Goal: Task Accomplishment & Management: Manage account settings

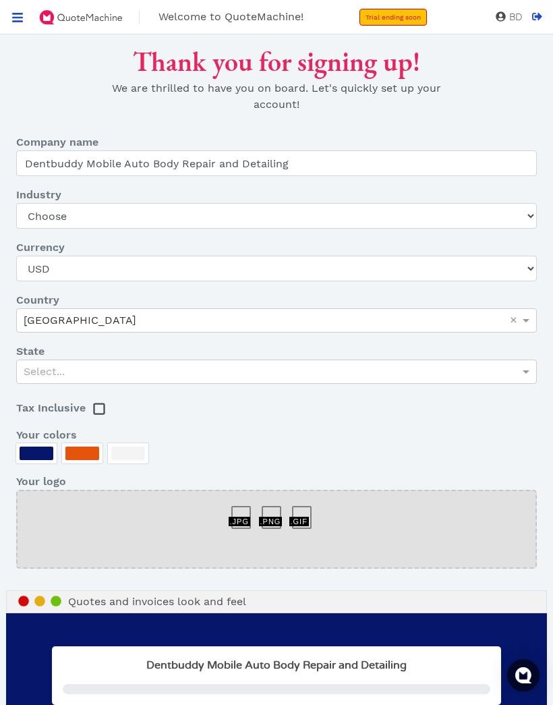
click at [104, 414] on rect at bounding box center [99, 409] width 10 height 10
click at [42, 452] on div at bounding box center [37, 452] width 34 height 13
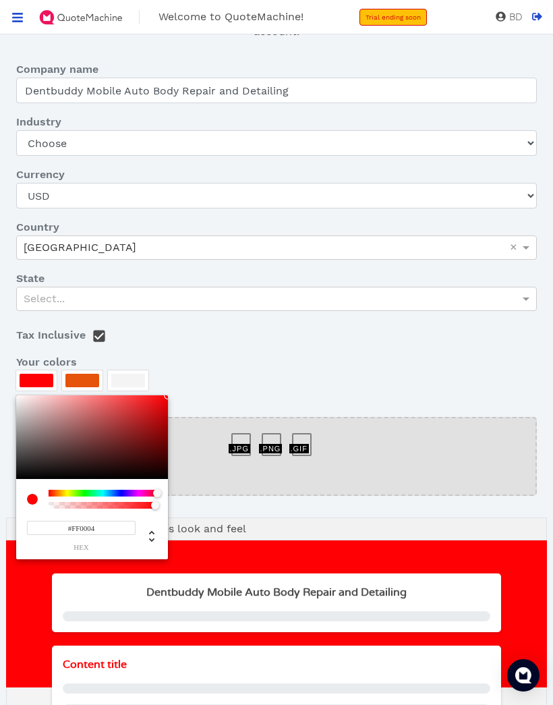
scroll to position [80, 0]
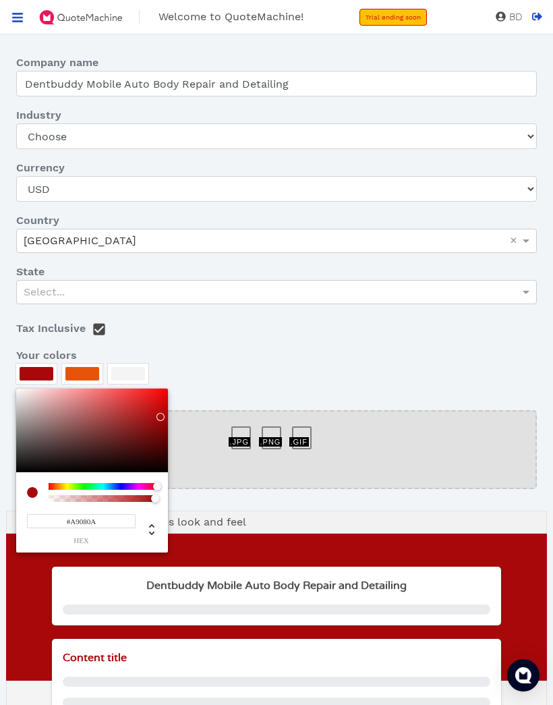
click at [162, 417] on div at bounding box center [160, 417] width 8 height 8
type input "#C20F12"
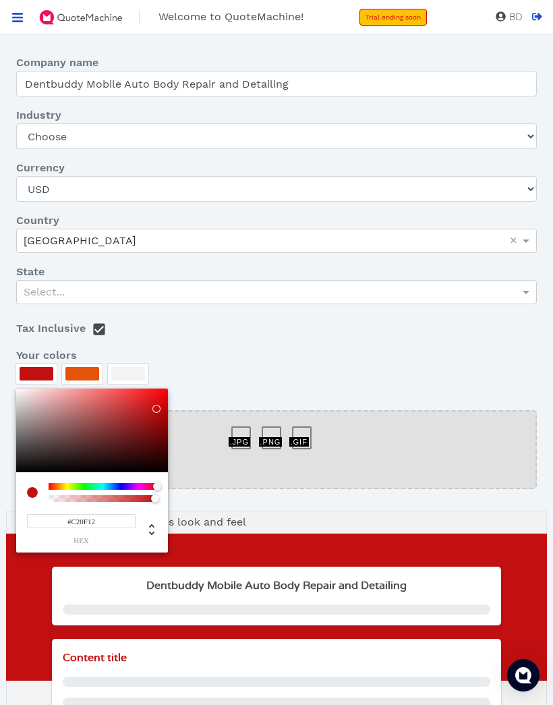
click at [156, 409] on div at bounding box center [156, 409] width 8 height 8
click at [84, 370] on div at bounding box center [276, 352] width 553 height 705
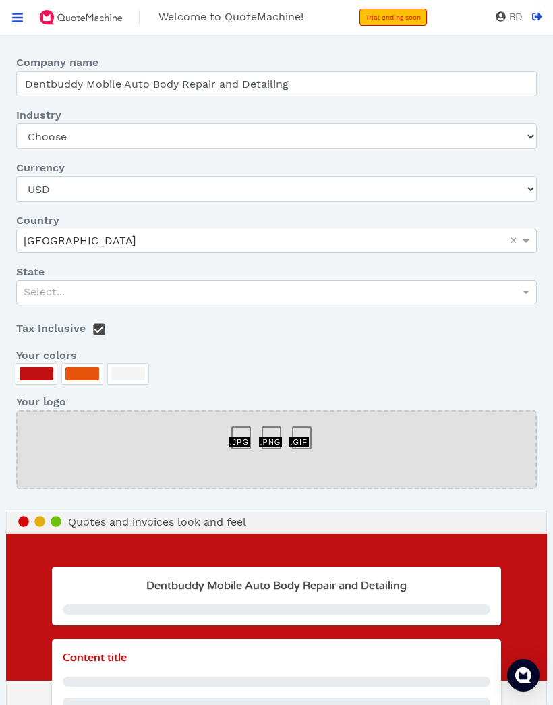
click at [84, 376] on div at bounding box center [82, 373] width 34 height 13
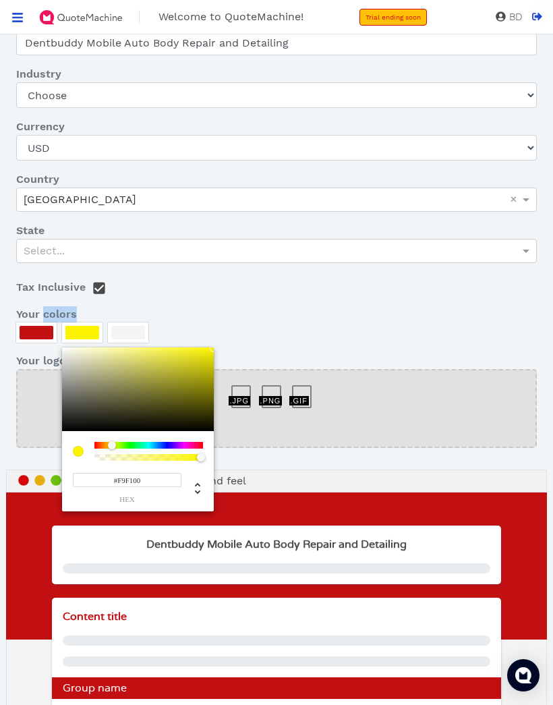
type input "#F7EF00"
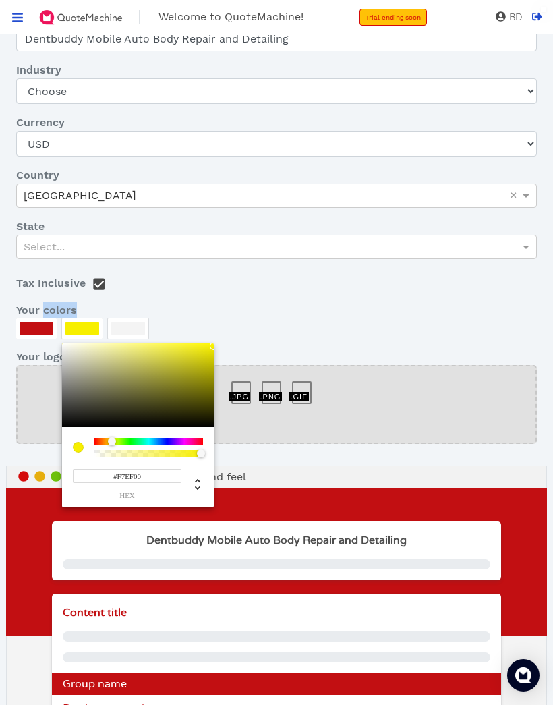
scroll to position [125, 0]
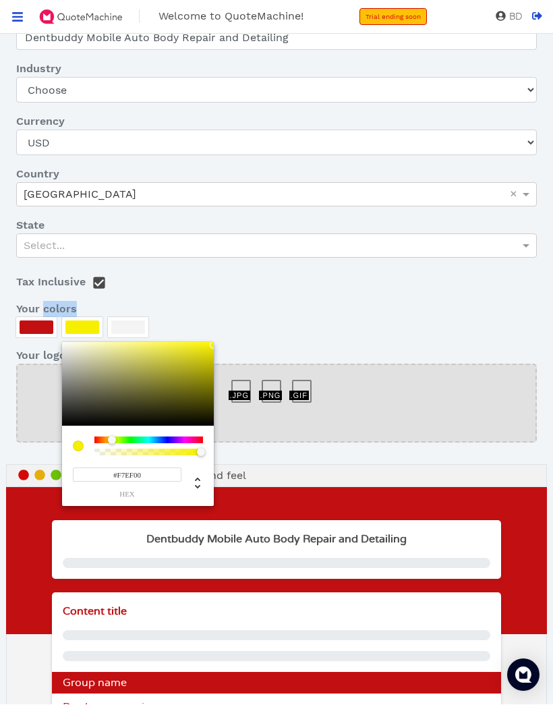
click at [482, 265] on div at bounding box center [276, 352] width 553 height 705
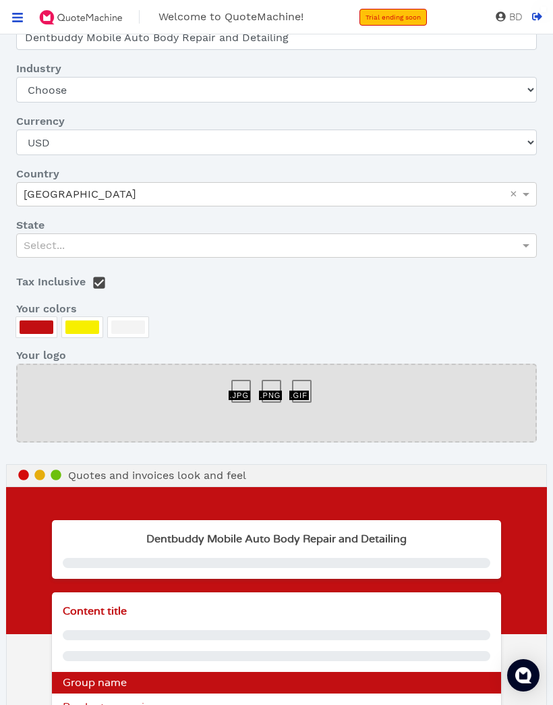
click at [130, 335] on div at bounding box center [128, 327] width 40 height 20
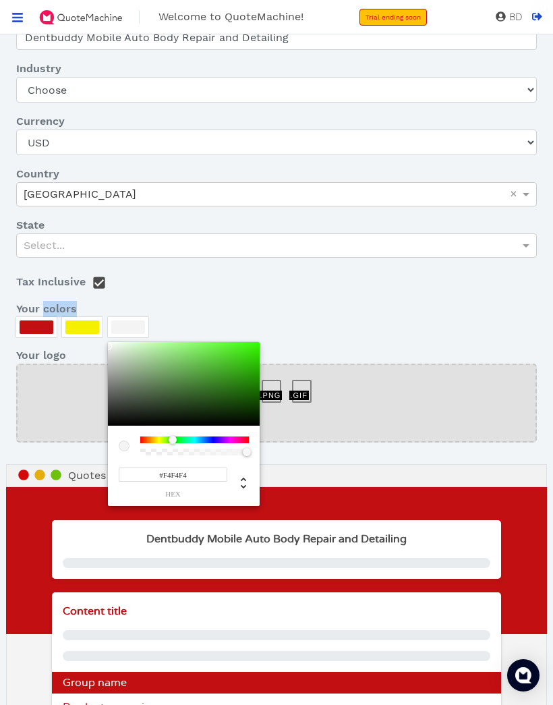
click at [286, 311] on div at bounding box center [276, 352] width 553 height 705
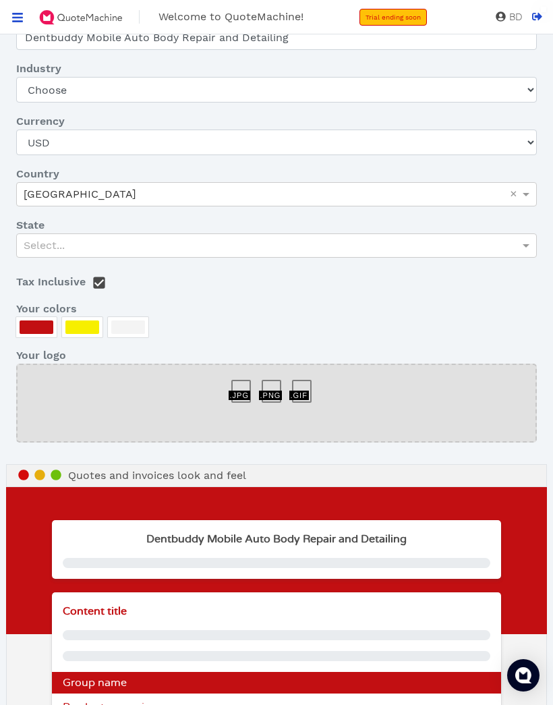
click at [135, 326] on div at bounding box center [128, 326] width 34 height 13
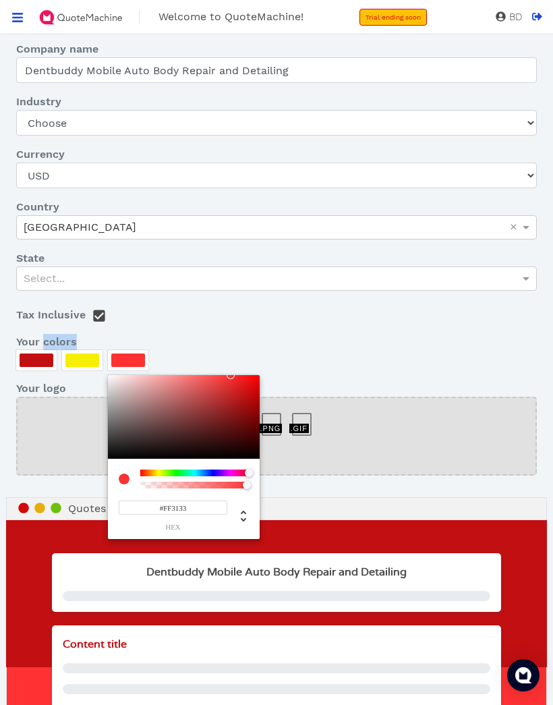
scroll to position [94, 0]
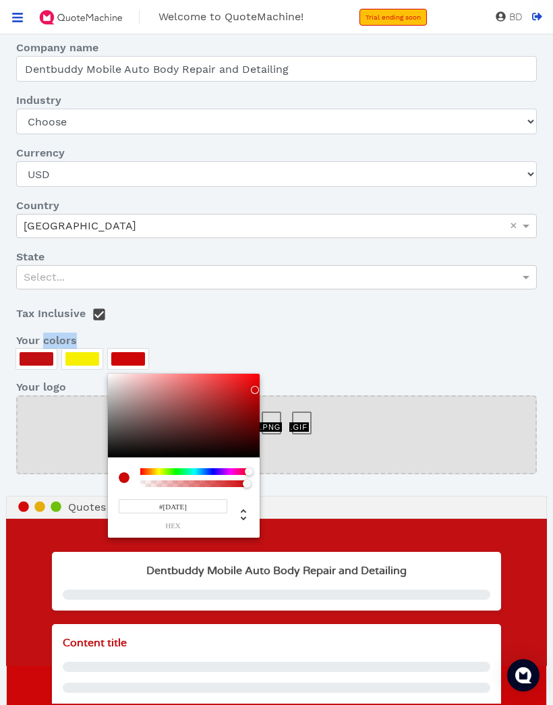
type input "#D00609"
click at [360, 320] on div at bounding box center [276, 352] width 553 height 705
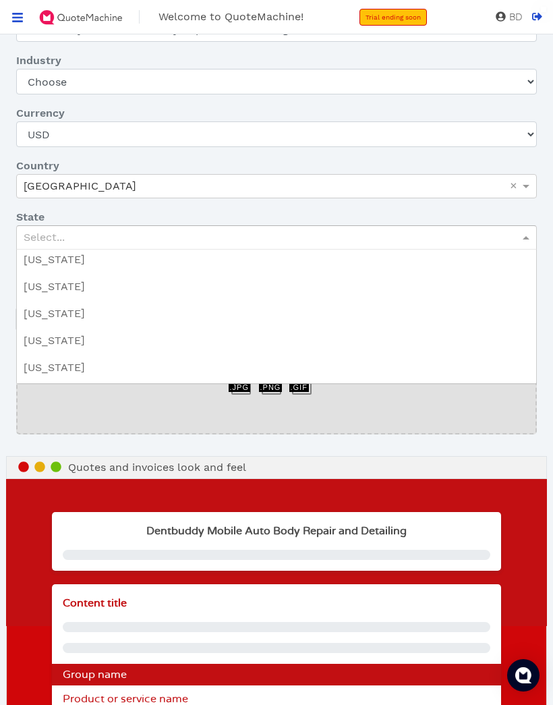
scroll to position [712, 0]
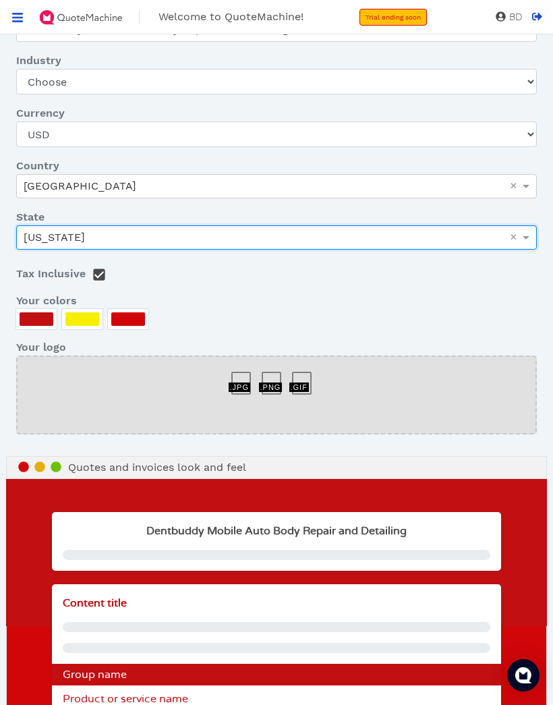
click at [409, 290] on dl "Company name Dentbuddy Mobile Auto Body Repair and Detailing Industry Choose Ar…" at bounding box center [276, 222] width 541 height 445
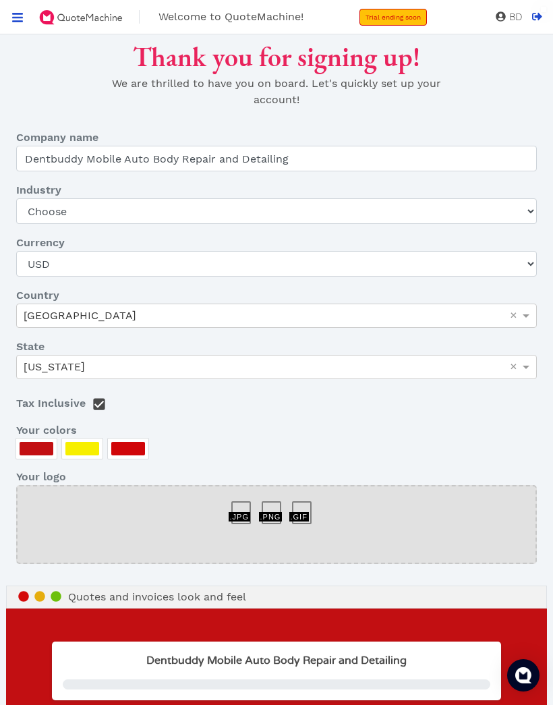
scroll to position [0, 0]
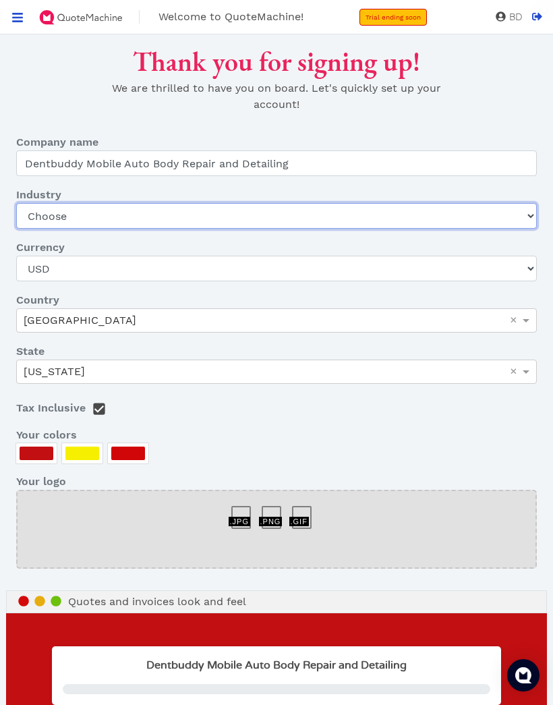
click at [517, 205] on select "Choose Art gallery Bike Books Construction (Not retail) Electronics Events Food…" at bounding box center [276, 216] width 521 height 26
select select "other-services-no-retail"
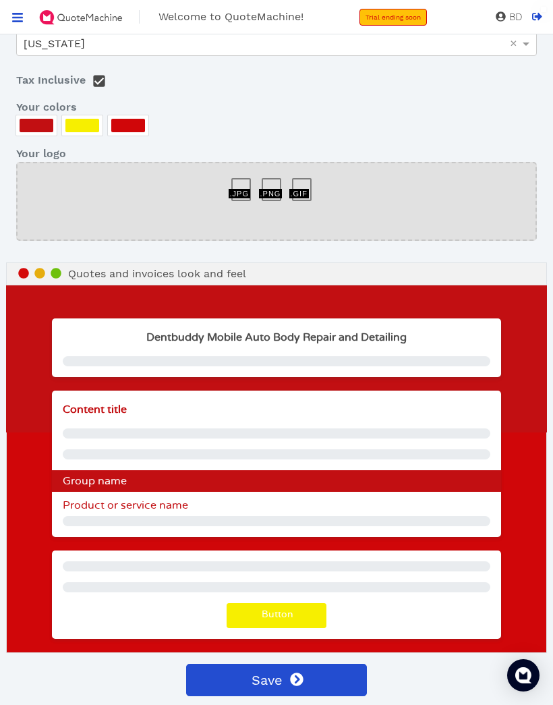
scroll to position [326, 0]
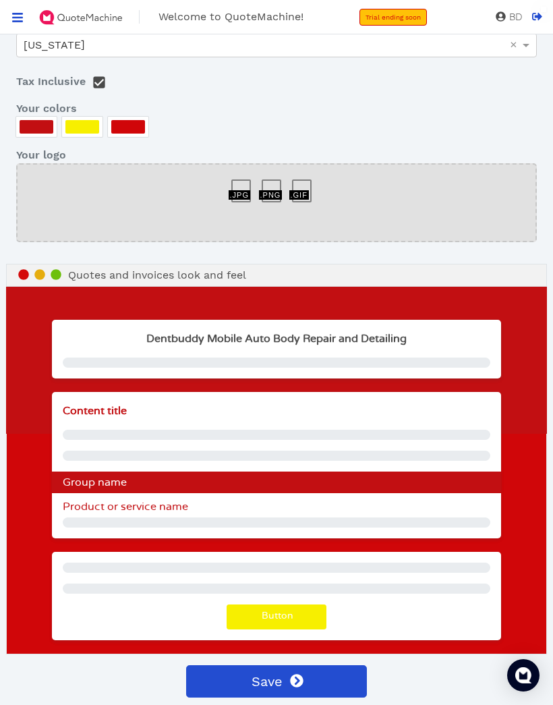
click at [333, 434] on p at bounding box center [277, 435] width 428 height 10
click at [351, 198] on div at bounding box center [276, 203] width 521 height 79
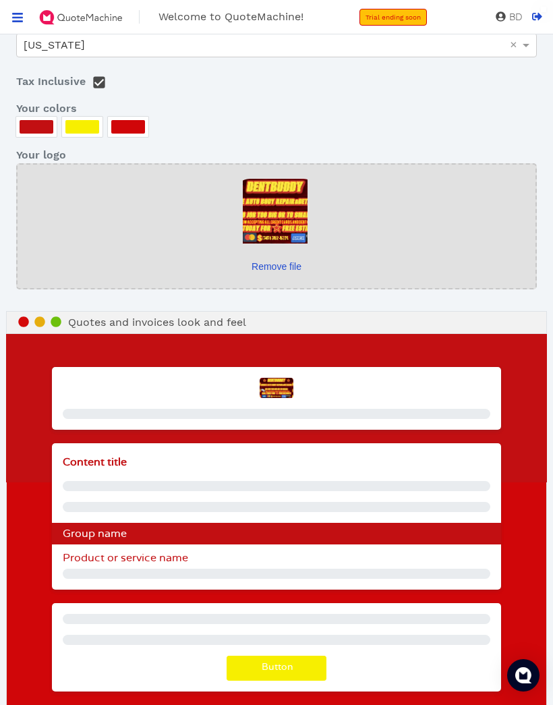
scroll to position [325, 0]
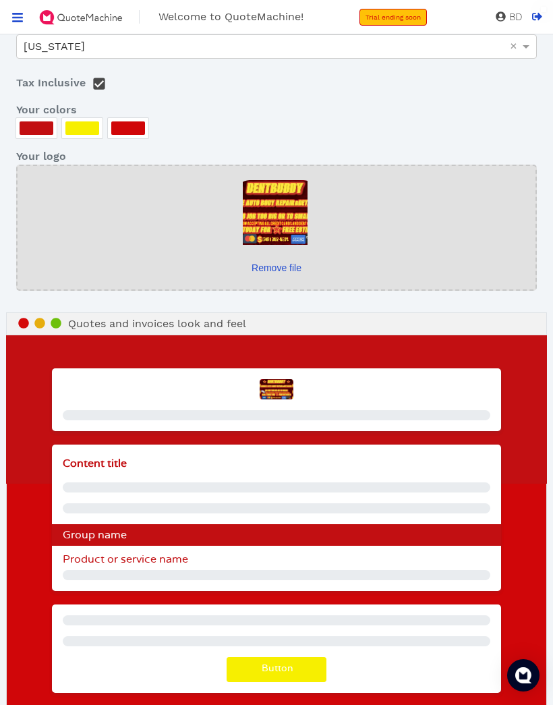
click at [299, 275] on link "Remove file" at bounding box center [276, 268] width 81 height 14
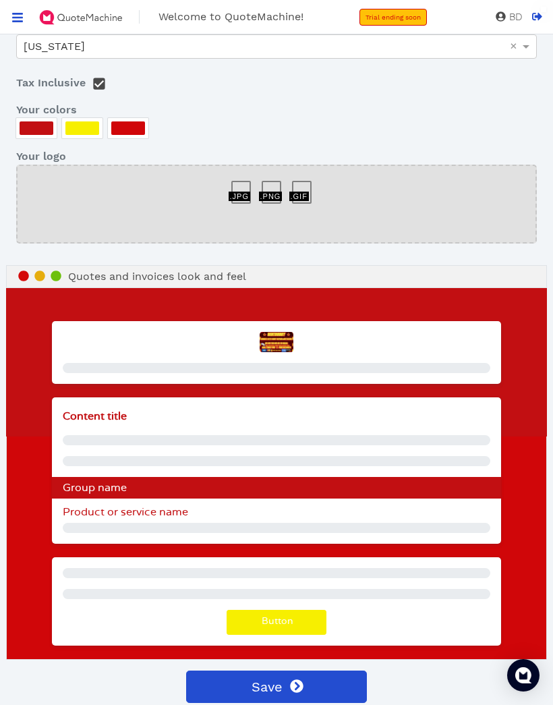
click at [295, 185] on div at bounding box center [307, 185] width 30 height 0
click at [301, 185] on div at bounding box center [307, 185] width 30 height 0
click at [393, 211] on div at bounding box center [276, 204] width 521 height 79
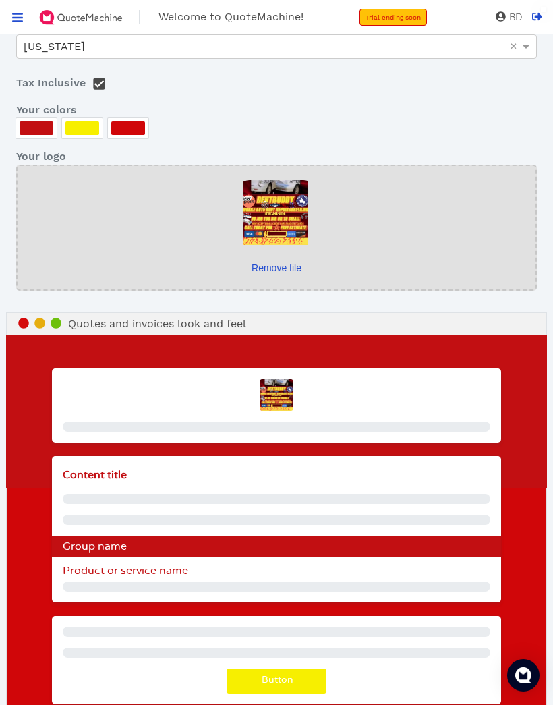
click at [121, 479] on span "Content title" at bounding box center [95, 474] width 64 height 11
click at [114, 477] on span "Content title" at bounding box center [95, 474] width 64 height 11
click at [183, 508] on div "Content title Group name Product or service name" at bounding box center [277, 529] width 450 height 146
click at [263, 499] on p at bounding box center [277, 499] width 428 height 10
click at [272, 500] on p at bounding box center [277, 499] width 428 height 10
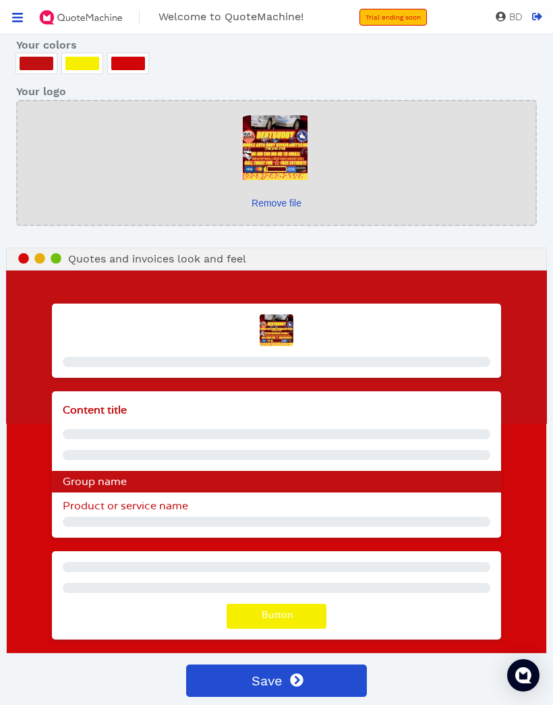
scroll to position [389, 0]
click at [283, 626] on button "Button" at bounding box center [277, 616] width 100 height 25
click at [294, 609] on button "Button" at bounding box center [277, 616] width 100 height 25
click at [296, 605] on button "Button" at bounding box center [277, 616] width 100 height 25
click at [310, 566] on p at bounding box center [277, 567] width 428 height 10
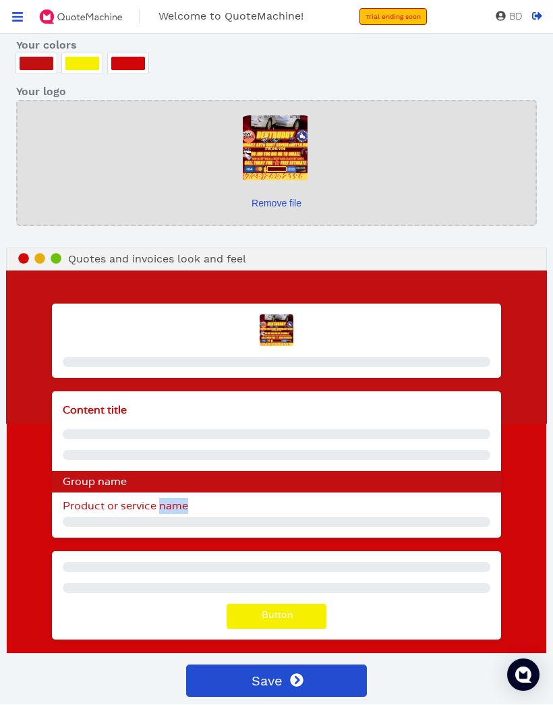
click at [505, 258] on div "Quotes and invoices look and feel" at bounding box center [276, 259] width 541 height 23
click at [55, 257] on icon at bounding box center [56, 259] width 11 height 11
click at [53, 250] on div "Quotes and invoices look and feel" at bounding box center [276, 259] width 541 height 23
click at [54, 259] on icon at bounding box center [56, 259] width 11 height 11
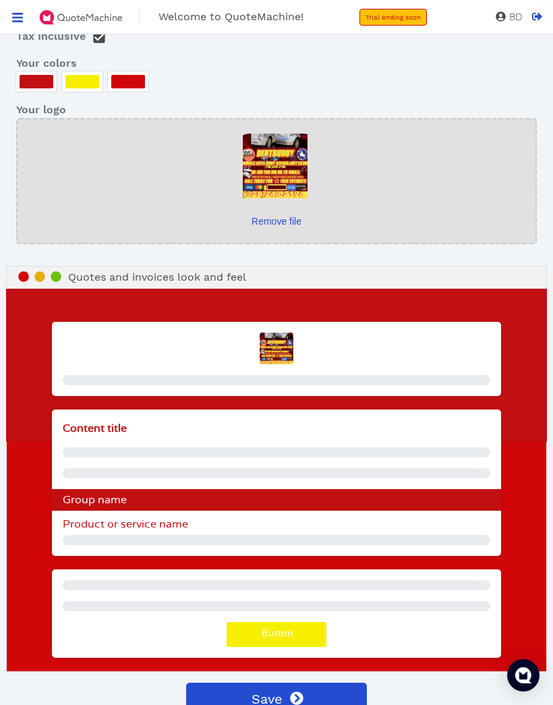
scroll to position [371, 0]
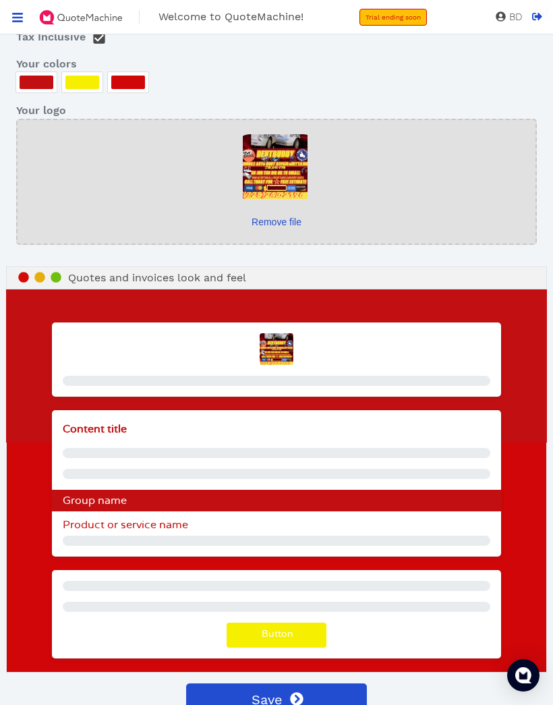
click at [507, 15] on span "BD" at bounding box center [514, 17] width 17 height 12
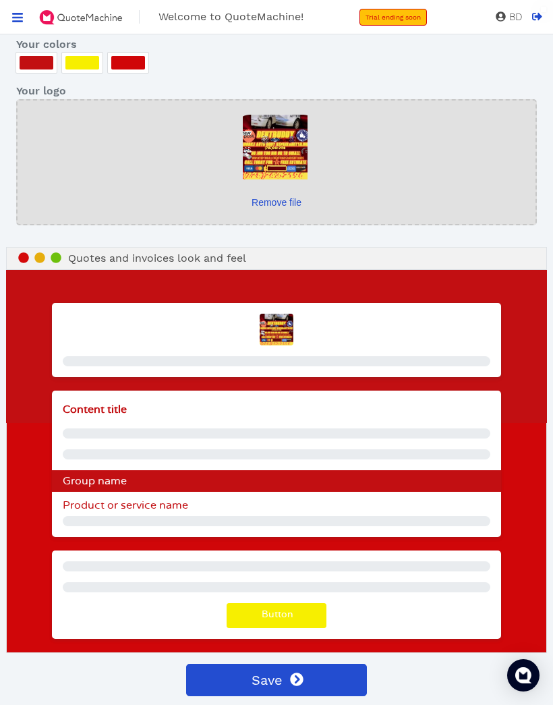
scroll to position [390, 0]
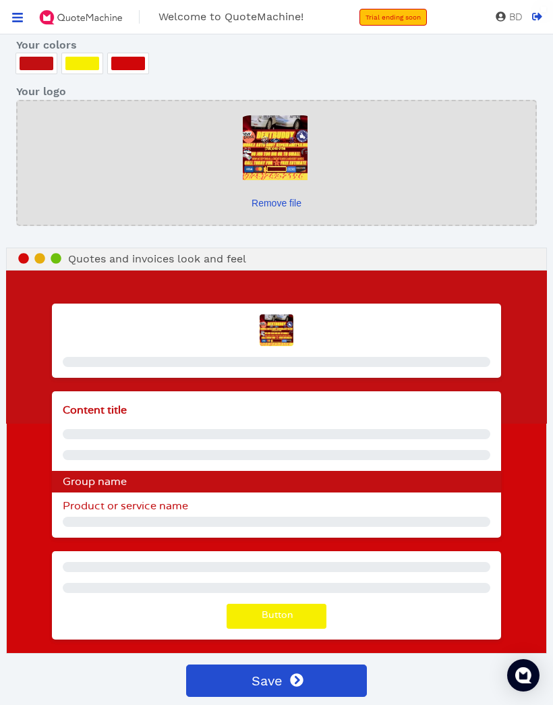
click at [355, 675] on button "Save" at bounding box center [276, 680] width 180 height 32
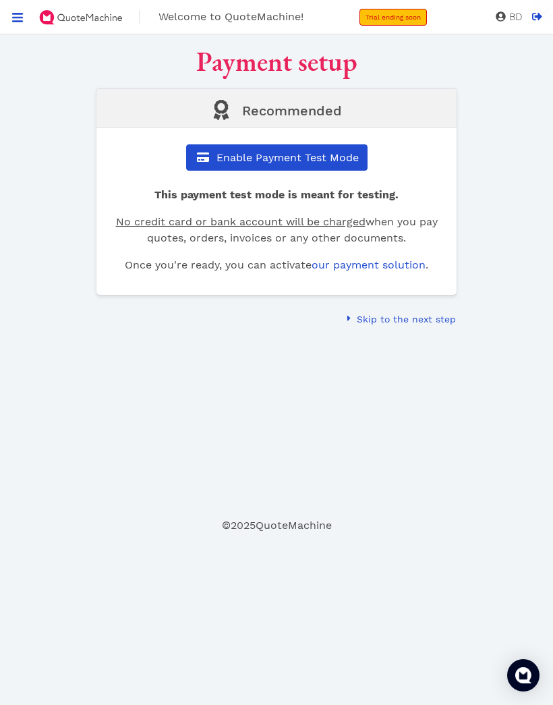
click at [368, 138] on div "Recommended Enable Payment Test Mode This payment test mode is meant for testin…" at bounding box center [276, 191] width 361 height 206
click at [356, 138] on div "Recommended Enable Payment Test Mode This payment test mode is meant for testin…" at bounding box center [276, 191] width 361 height 206
click at [341, 151] on span "Enable Payment Test Mode" at bounding box center [286, 157] width 144 height 13
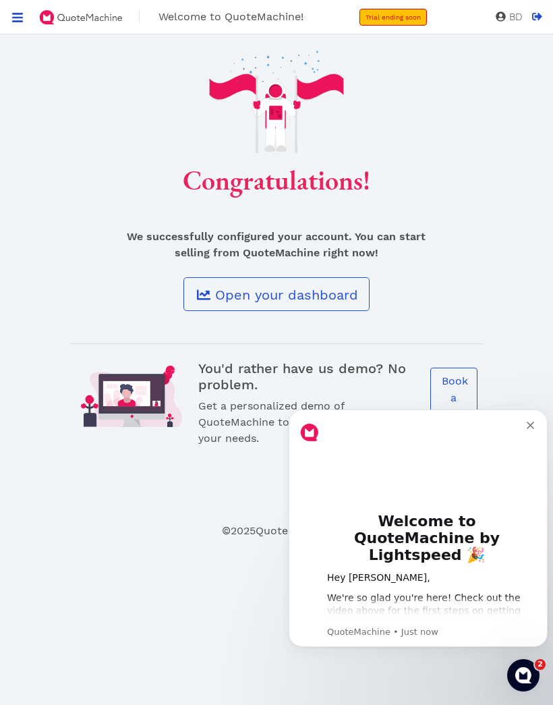
click at [16, 22] on icon at bounding box center [17, 17] width 10 height 9
click at [20, 22] on icon at bounding box center [17, 17] width 10 height 9
click at [24, 18] on span at bounding box center [17, 17] width 13 height 16
click at [20, 17] on icon at bounding box center [17, 17] width 10 height 9
click at [195, 291] on span at bounding box center [203, 295] width 16 height 20
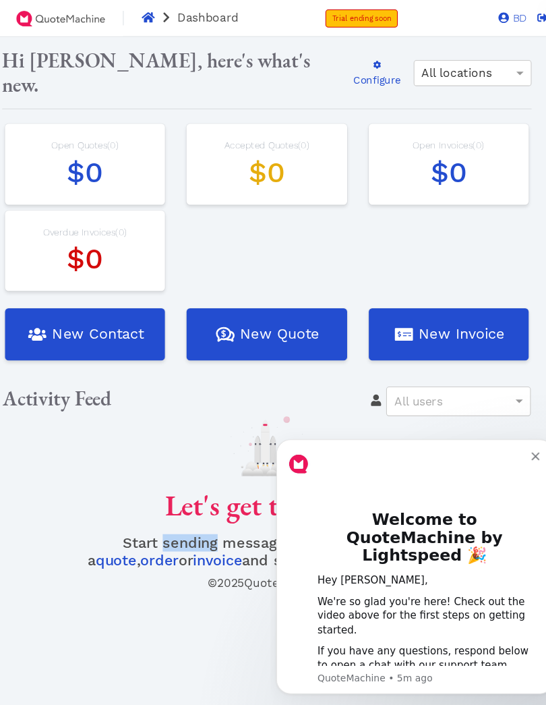
click at [51, 409] on p at bounding box center [273, 416] width 494 height 56
click at [24, 18] on div at bounding box center [81, 17] width 115 height 34
click at [35, 20] on img at bounding box center [81, 17] width 93 height 24
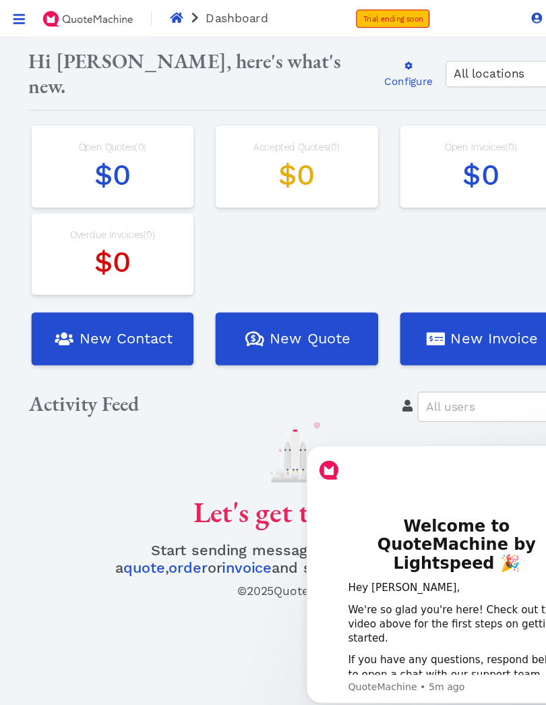
click at [12, 16] on icon at bounding box center [17, 17] width 12 height 12
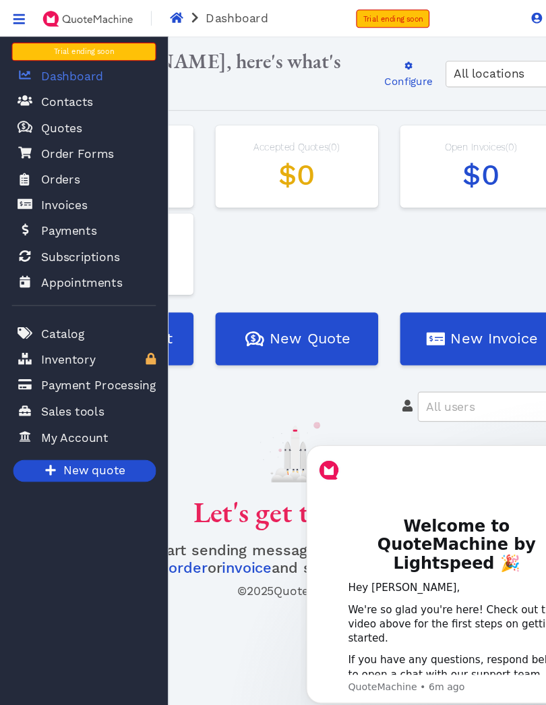
click at [40, 406] on span "My Account" at bounding box center [69, 402] width 62 height 16
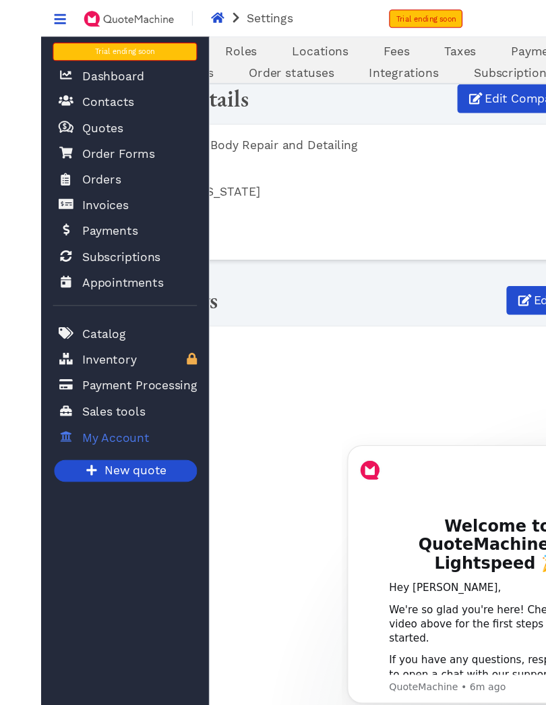
click at [155, 498] on nav "Trial ending soon Buddy D. Dashboard Contacts Quotes Created with Sketch. $ Quo…" at bounding box center [77, 386] width 155 height 705
click at [196, 434] on dt "Time zone" at bounding box center [273, 432] width 491 height 16
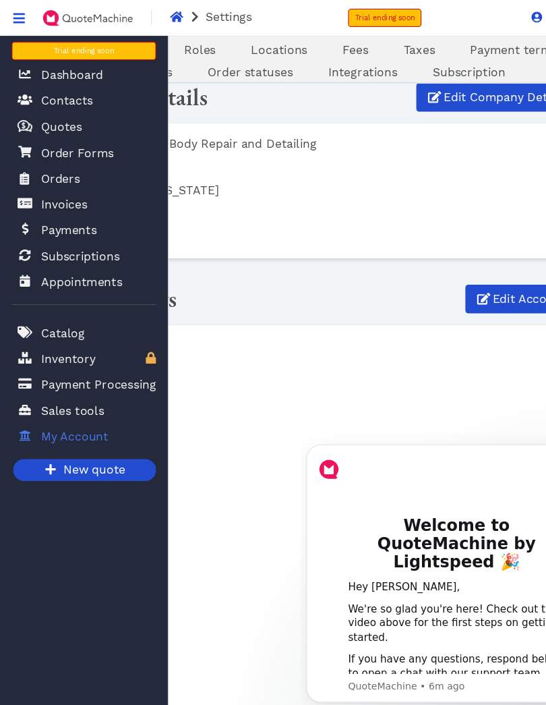
scroll to position [2, 0]
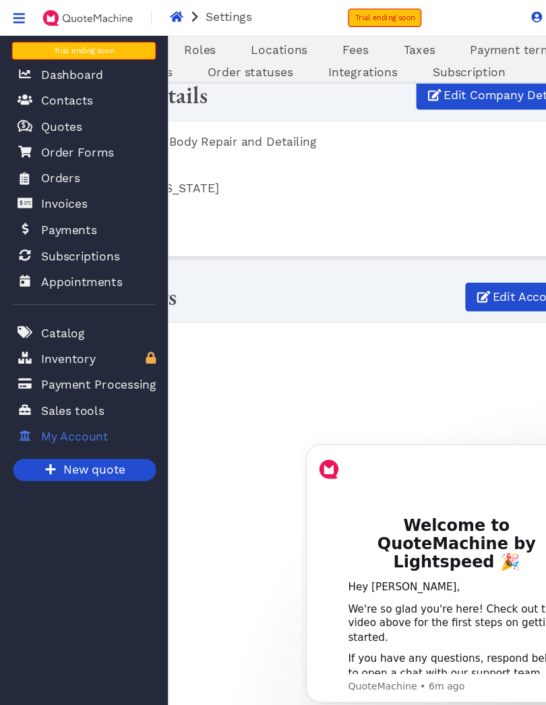
click at [183, 18] on span at bounding box center [179, 16] width 13 height 13
click at [175, 23] on div "Settings Trial ending soon Buddy D. BD" at bounding box center [273, 17] width 546 height 34
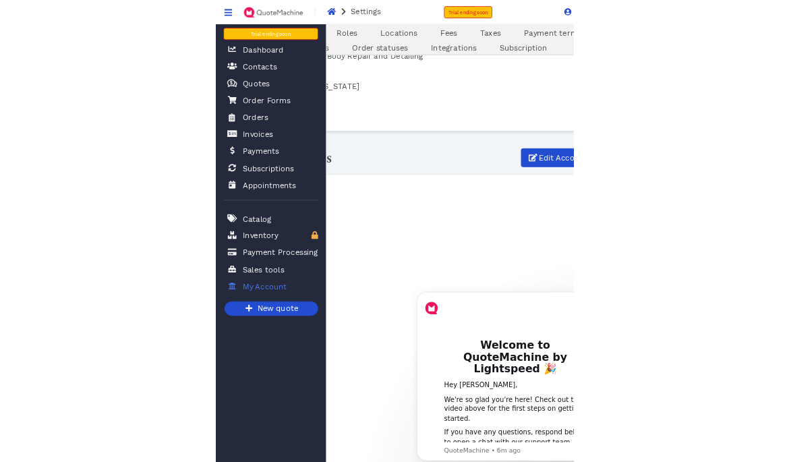
scroll to position [171, 0]
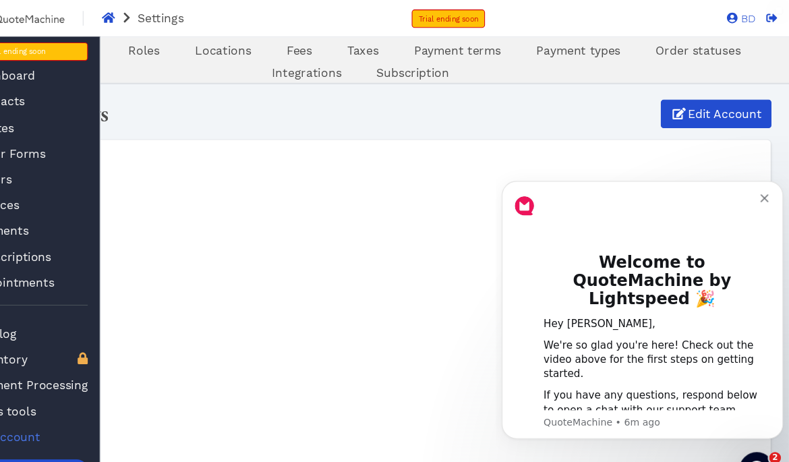
click at [552, 197] on icon "Dismiss notification" at bounding box center [742, 195] width 7 height 7
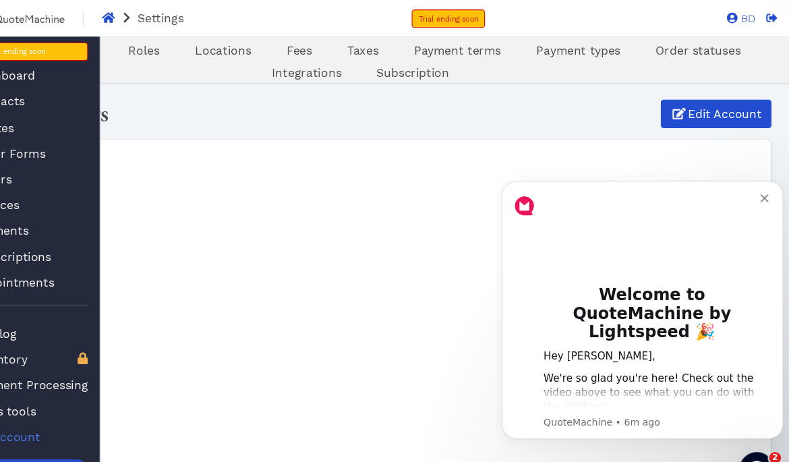
click at [552, 197] on icon "Dismiss notification" at bounding box center [742, 195] width 7 height 7
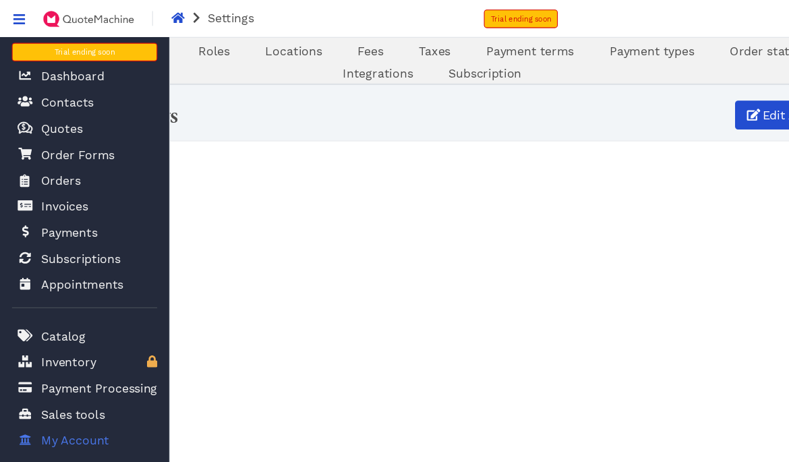
click at [125, 71] on link "Dashboard" at bounding box center [77, 70] width 133 height 28
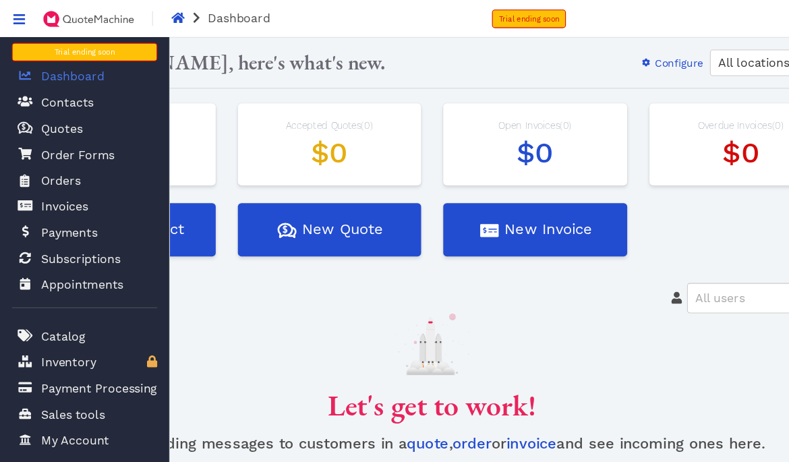
click at [42, 210] on span "Payments" at bounding box center [63, 212] width 51 height 16
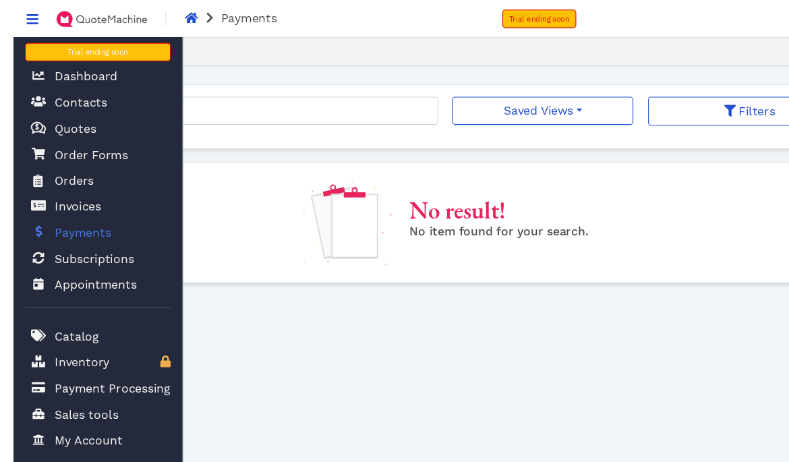
click at [55, 356] on span "Payment Processing" at bounding box center [91, 355] width 106 height 16
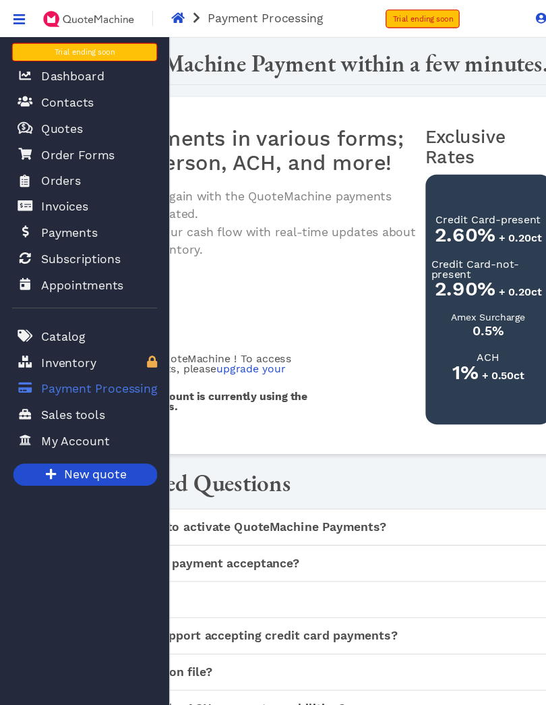
click at [11, 15] on icon at bounding box center [17, 17] width 12 height 12
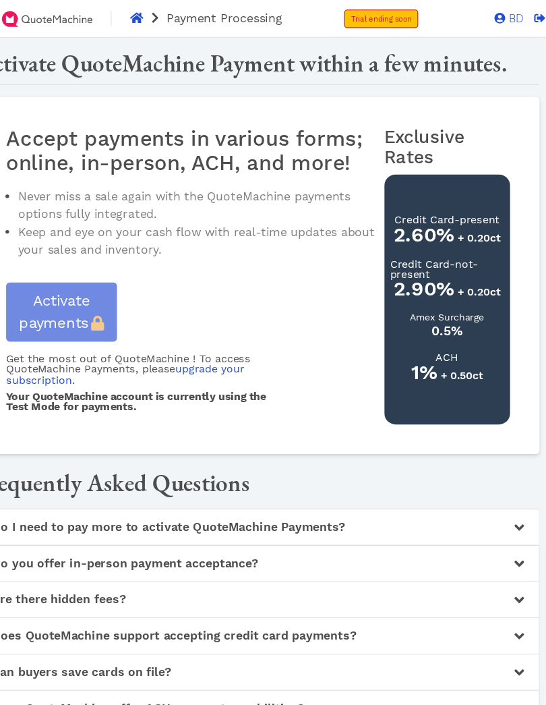
click at [57, 236] on p "Keep and eye on your cash flow with real-time updates about your sales and inve…" at bounding box center [221, 220] width 334 height 32
click at [440, 348] on span "+ 0.50ct" at bounding box center [459, 342] width 38 height 11
click at [43, 351] on link "upgrade your subscription" at bounding box center [151, 341] width 217 height 20
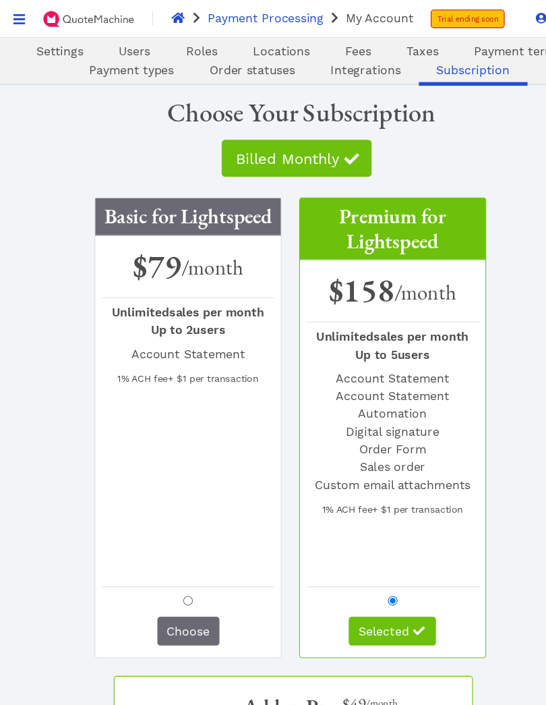
click at [113, 307] on div "Unlimited sales per month Up to 2 users Account Statement" at bounding box center [171, 303] width 158 height 65
click at [109, 202] on h3 "Basic for Lightspeed" at bounding box center [171, 198] width 169 height 34
click at [413, 219] on h3 "Premium for Lightspeed" at bounding box center [358, 209] width 169 height 57
click at [410, 209] on h3 "Premium for Lightspeed" at bounding box center [358, 209] width 169 height 57
click at [188, 585] on button "Choose" at bounding box center [172, 575] width 57 height 26
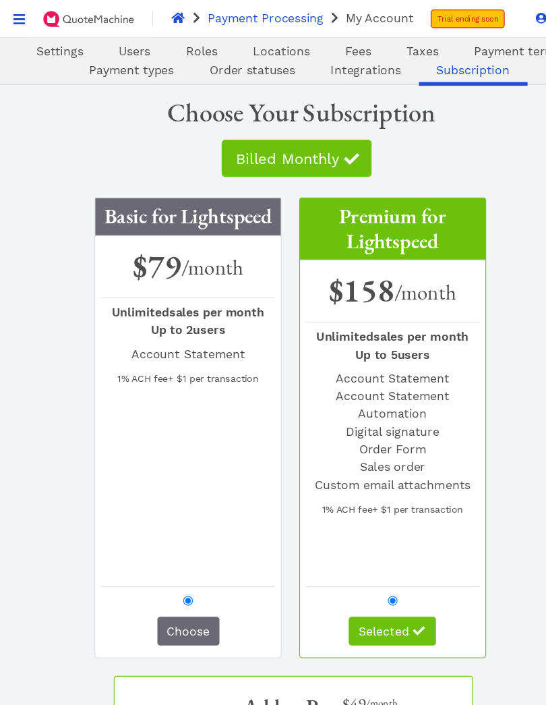
radio input "true"
radio input "false"
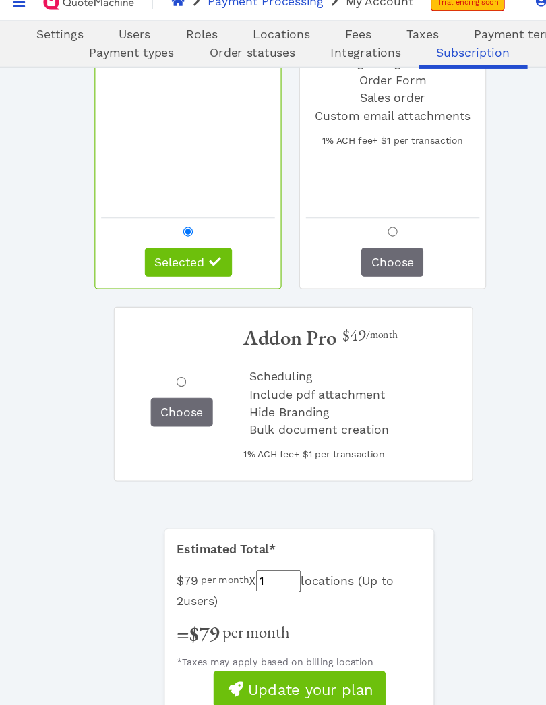
scroll to position [340, 0]
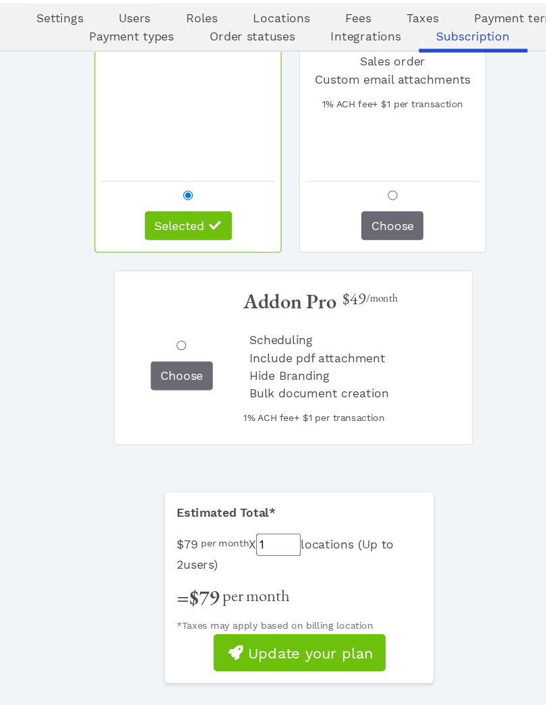
click at [322, 618] on span "Update your plan" at bounding box center [283, 626] width 116 height 16
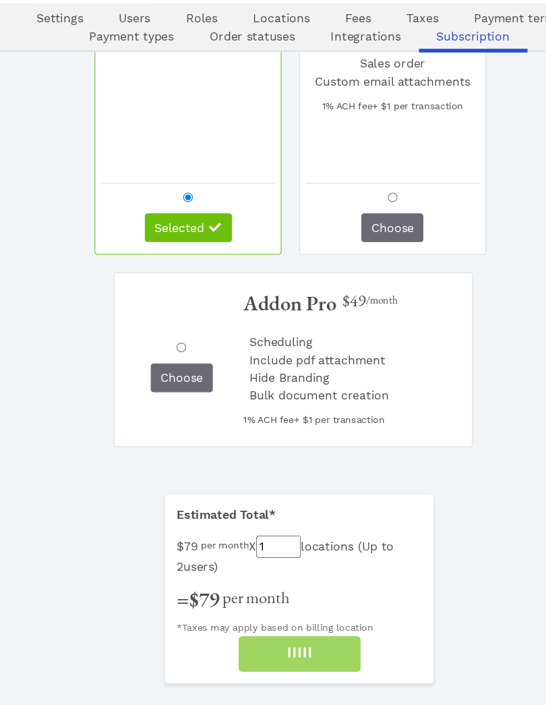
scroll to position [339, 0]
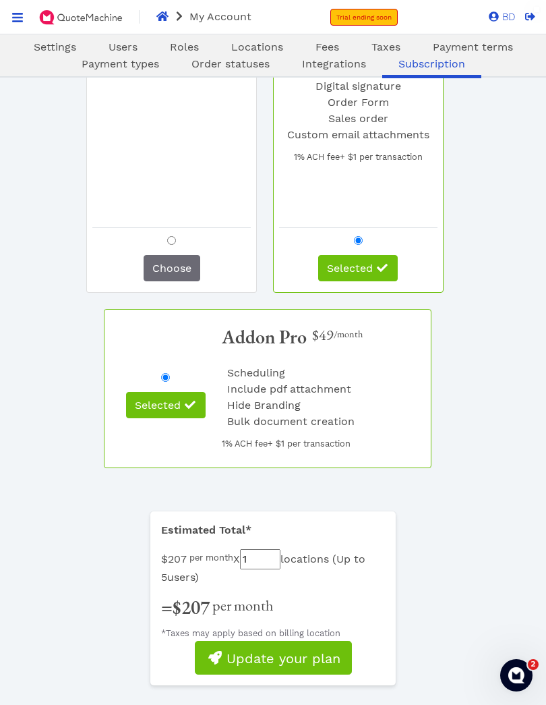
scroll to position [306, 0]
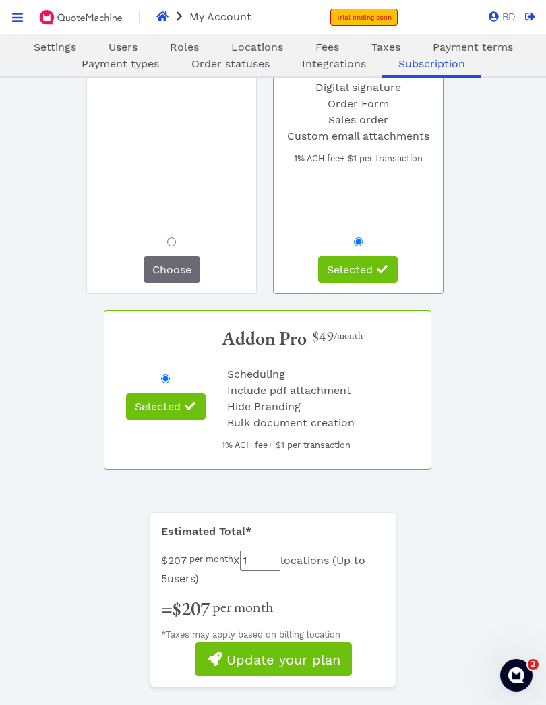
click at [326, 662] on span "Update your plan" at bounding box center [283, 659] width 116 height 16
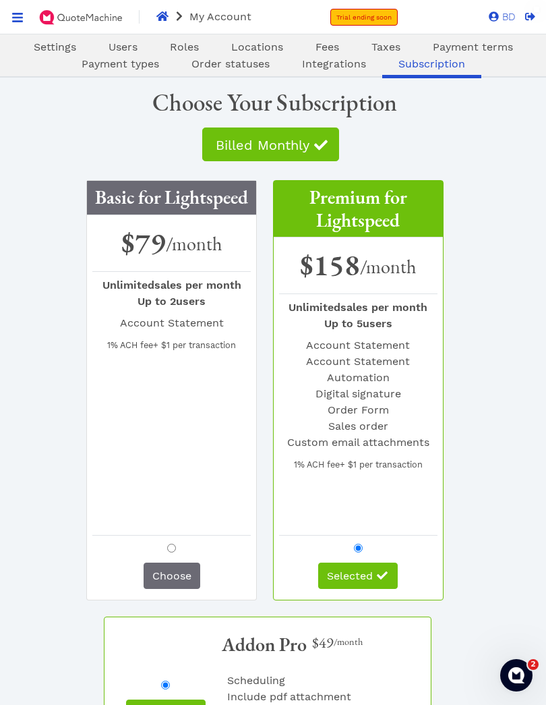
click at [92, 71] on link "Payment types" at bounding box center [120, 64] width 110 height 16
